Goal: Task Accomplishment & Management: Manage account settings

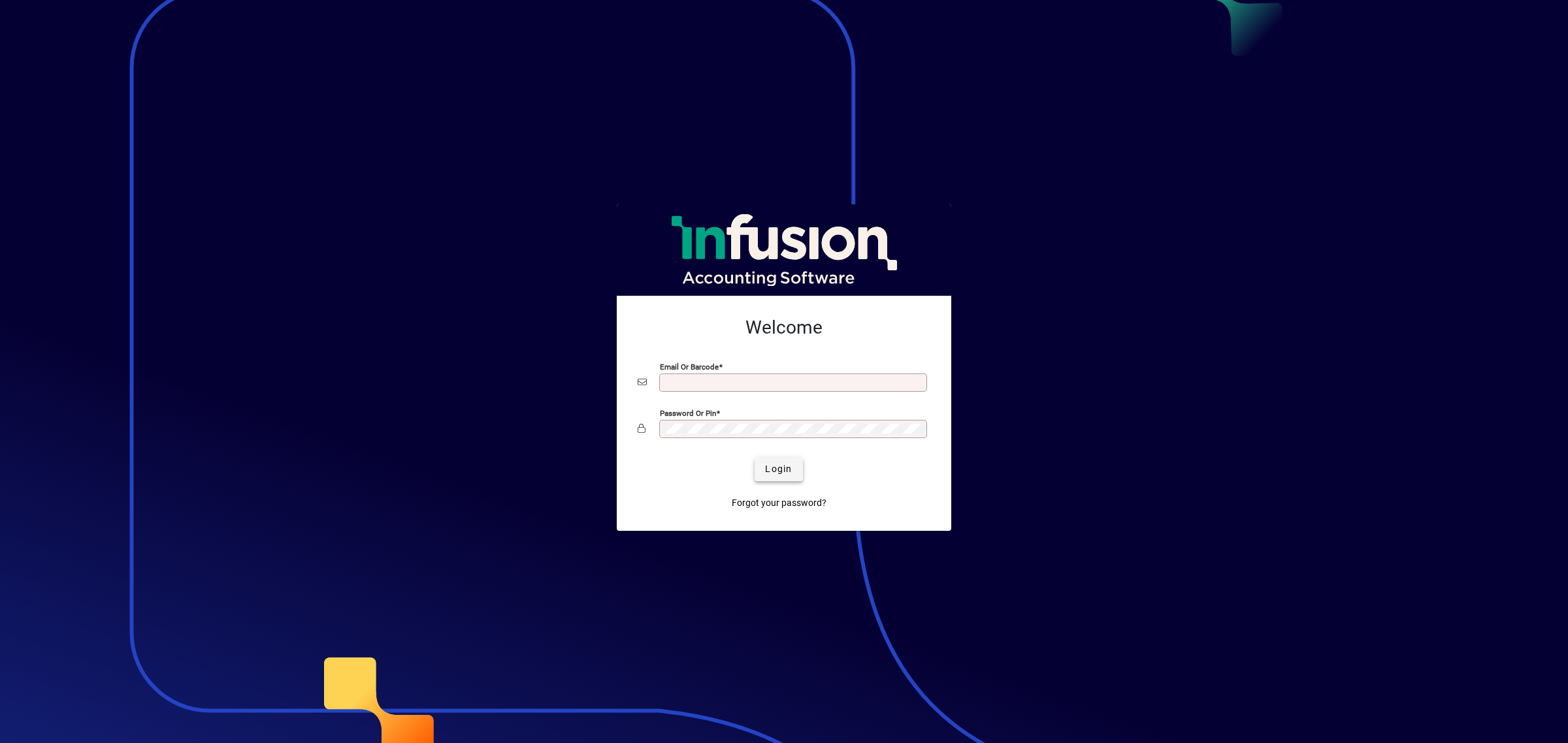
type input "**********"
click at [766, 457] on span "submit" at bounding box center [778, 469] width 48 height 32
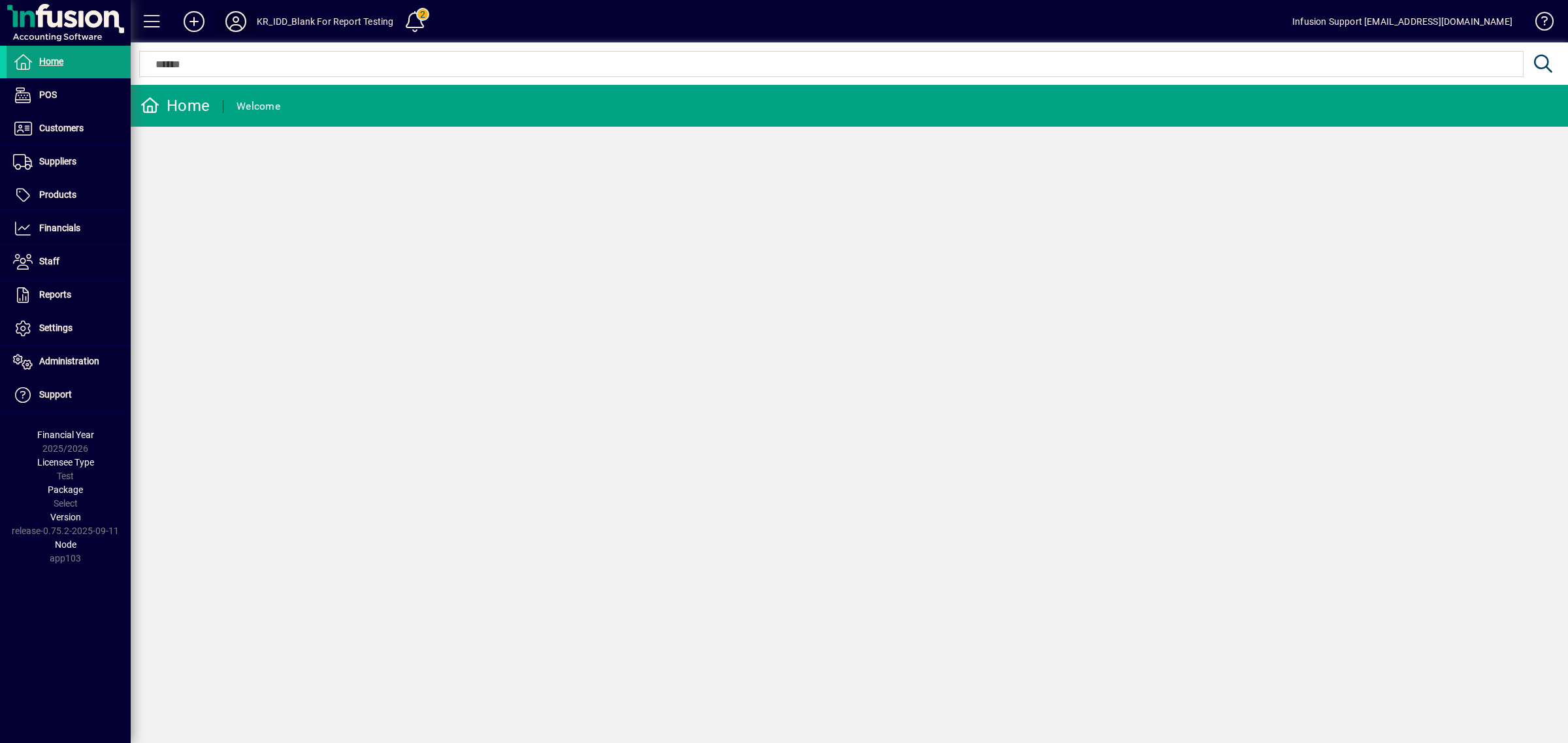
click at [236, 10] on span at bounding box center [235, 21] width 27 height 22
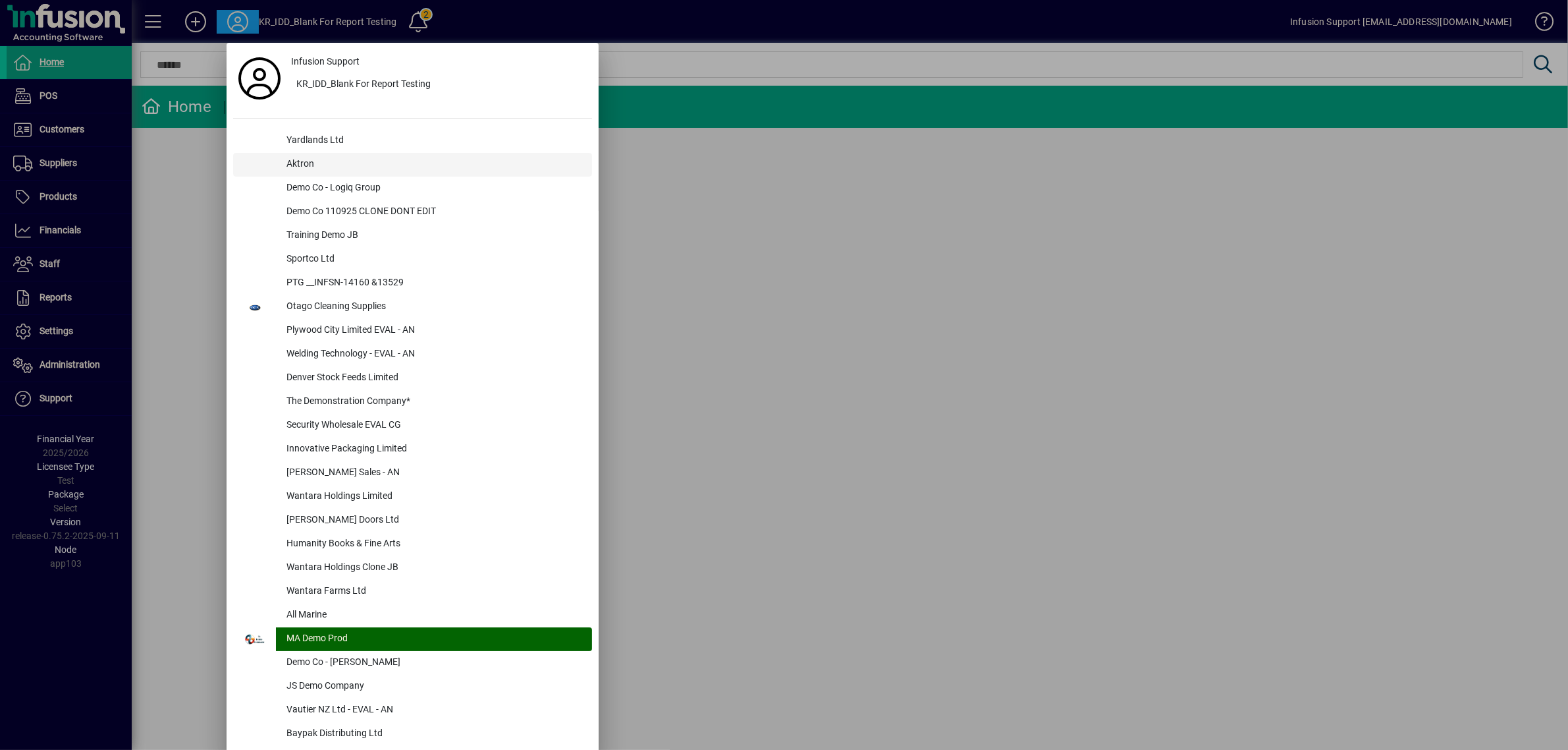
click at [295, 174] on div "Aktron" at bounding box center [434, 164] width 317 height 23
